Goal: Navigation & Orientation: Go to known website

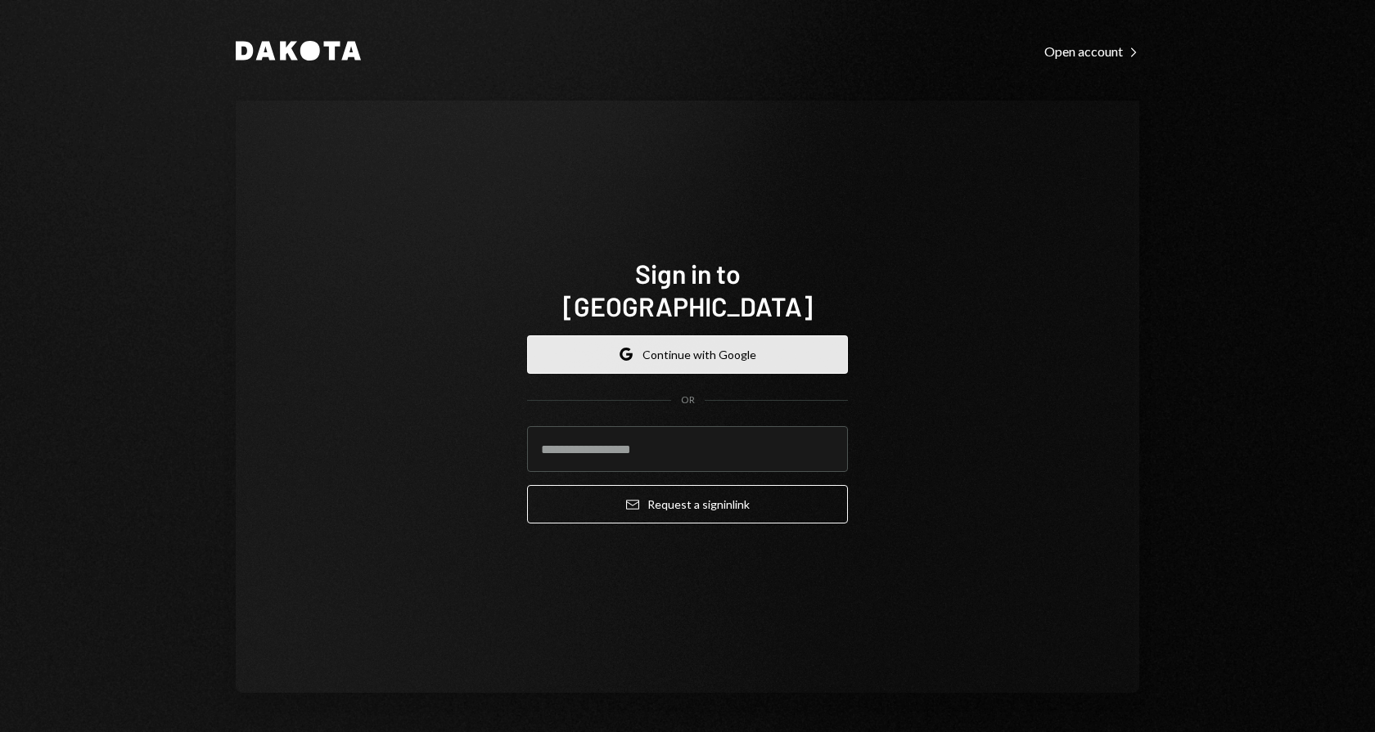
click at [712, 336] on button "Google Continue with Google" at bounding box center [687, 355] width 321 height 38
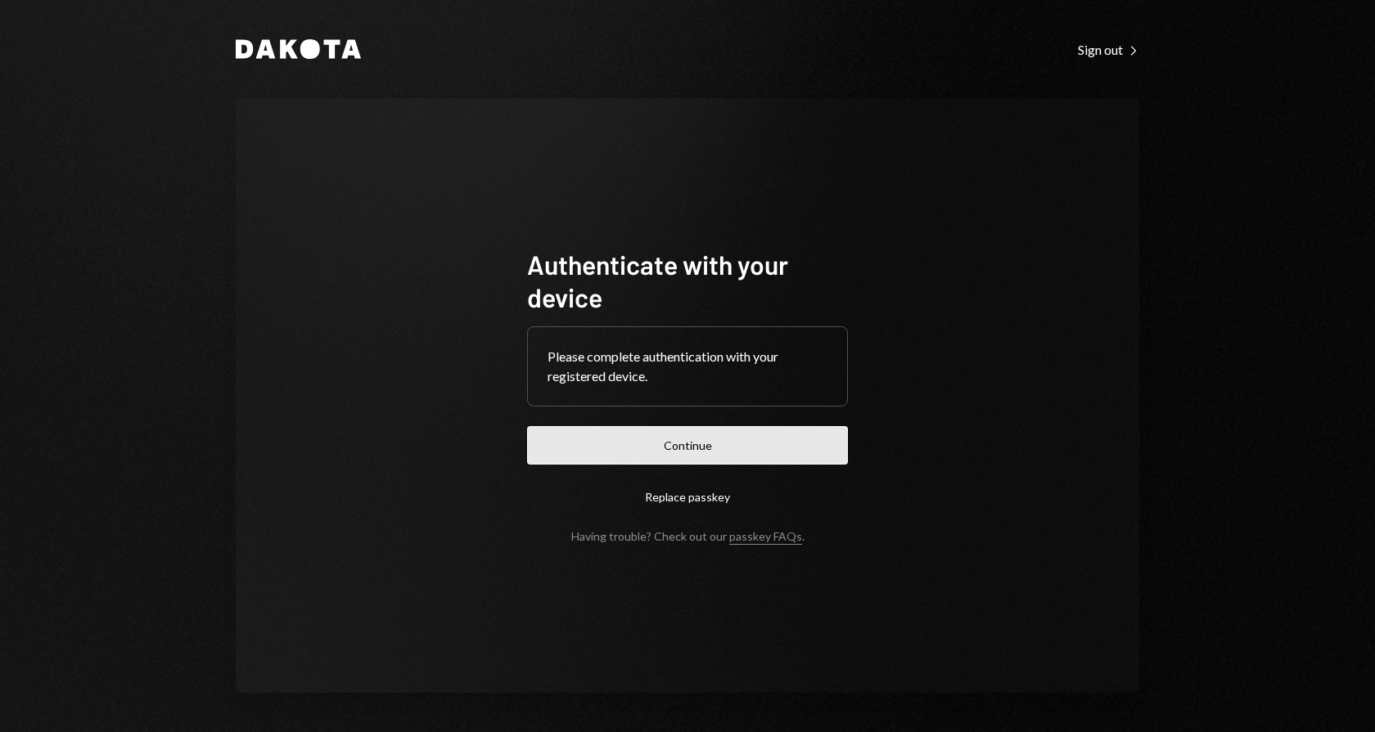
click at [721, 445] on button "Continue" at bounding box center [687, 445] width 321 height 38
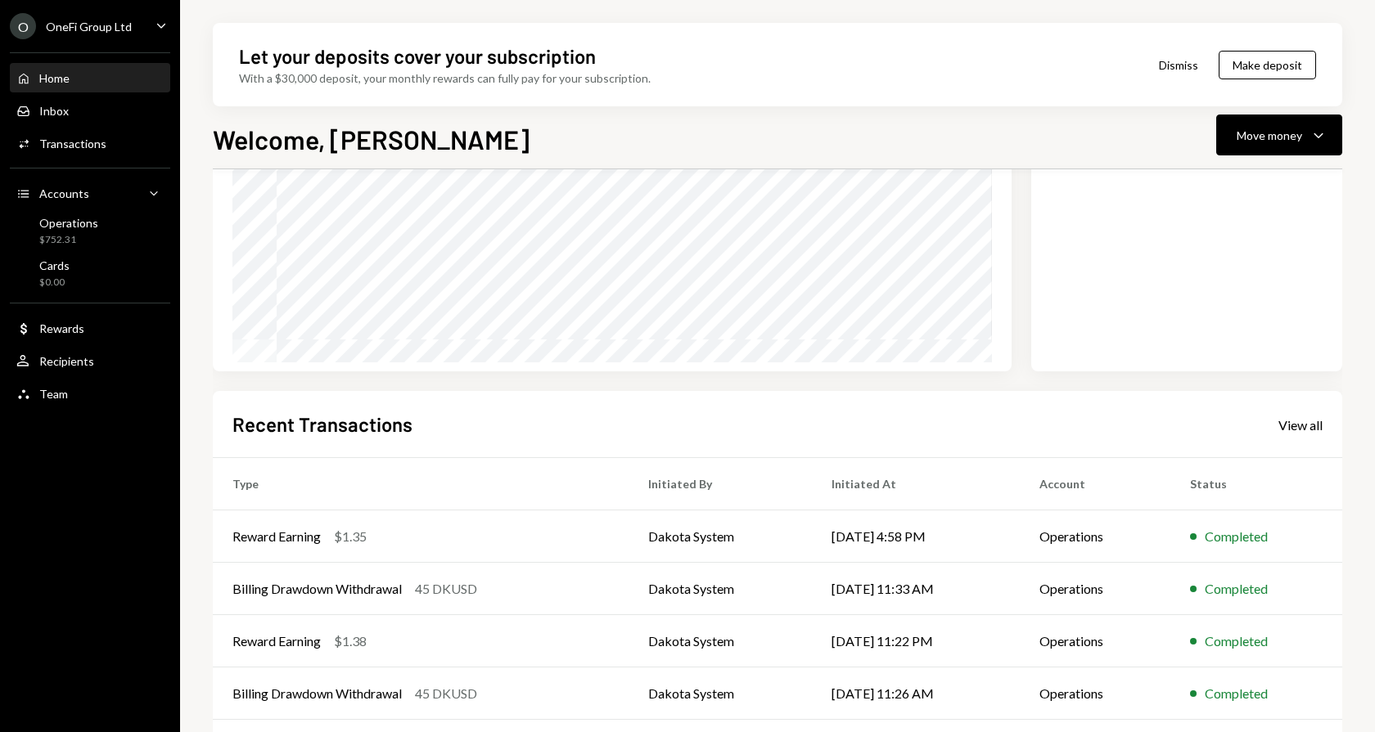
scroll to position [253, 0]
